Goal: Task Accomplishment & Management: Manage account settings

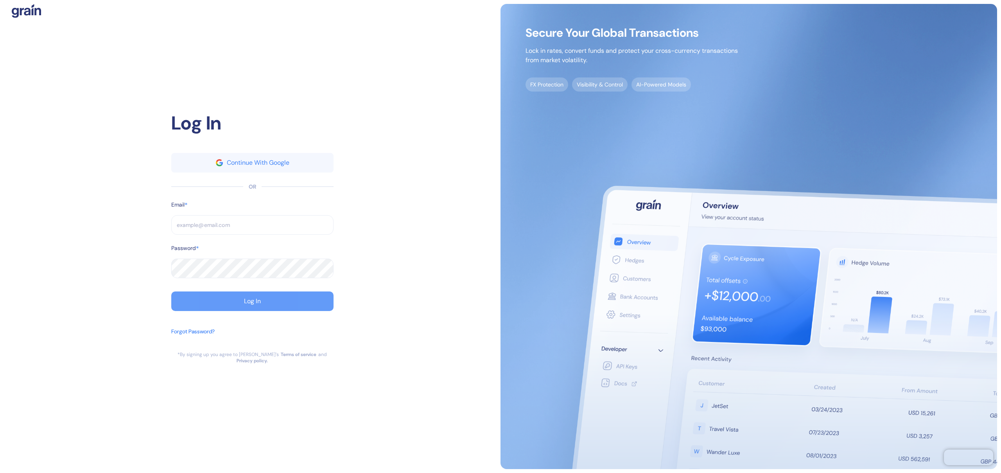
type input "[EMAIL_ADDRESS][DOMAIN_NAME]"
click at [235, 310] on button "Log In" at bounding box center [252, 301] width 162 height 20
